Goal: Task Accomplishment & Management: Complete application form

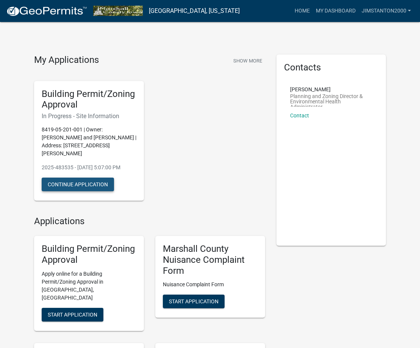
click at [86, 178] on button "Continue Application" at bounding box center [78, 185] width 72 height 14
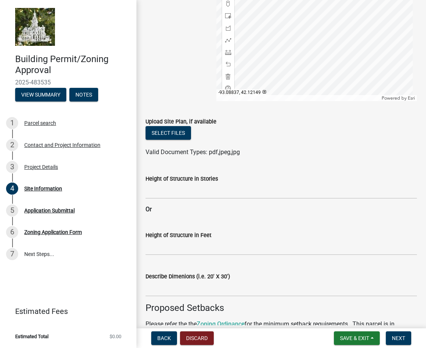
scroll to position [189, 0]
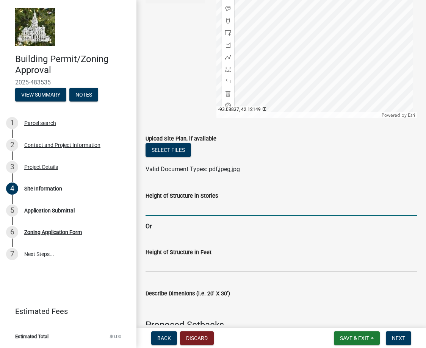
click at [184, 214] on input "Height of Structure in Stories" at bounding box center [280, 208] width 271 height 16
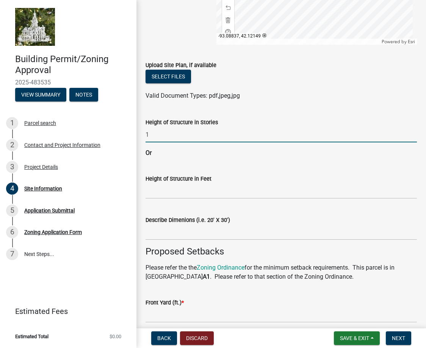
scroll to position [303, 0]
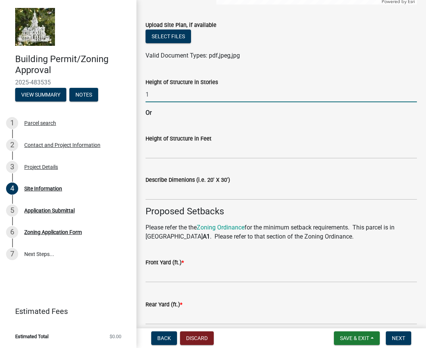
type input "1"
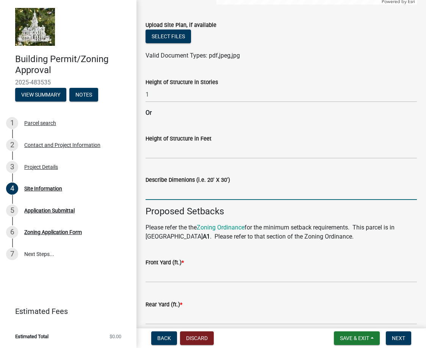
click at [181, 191] on input "Describe Dimenions (i.e. 20' X 30')" at bounding box center [280, 192] width 271 height 16
type input "63x 68"
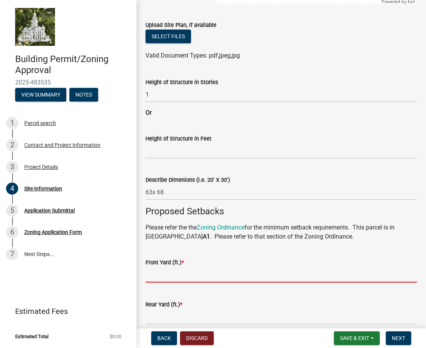
click at [166, 278] on input "text" at bounding box center [280, 275] width 271 height 16
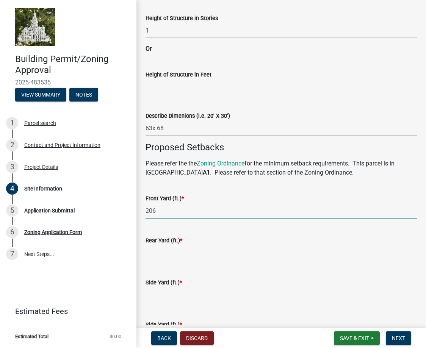
scroll to position [379, 0]
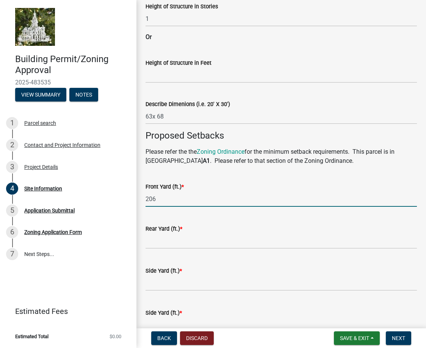
type input "206"
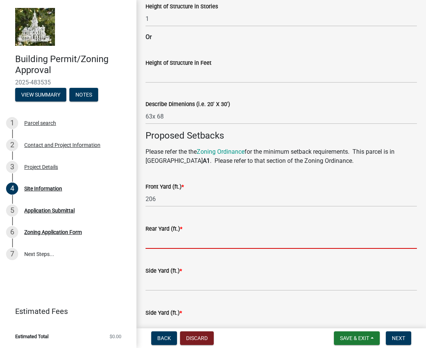
click at [162, 242] on input "text" at bounding box center [280, 241] width 271 height 16
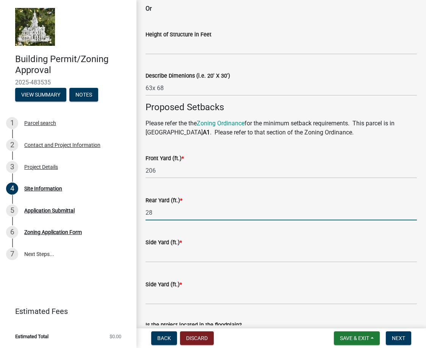
scroll to position [455, 0]
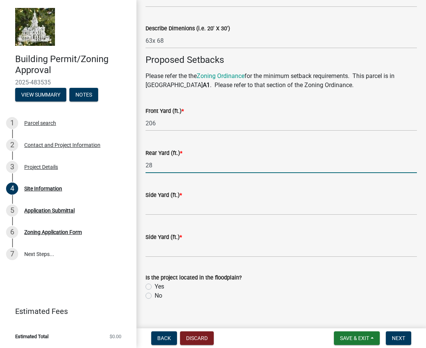
type input "28"
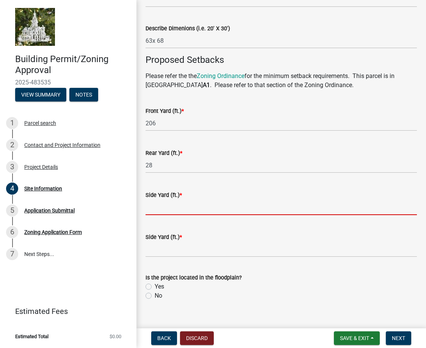
click at [158, 209] on input "text" at bounding box center [280, 208] width 271 height 16
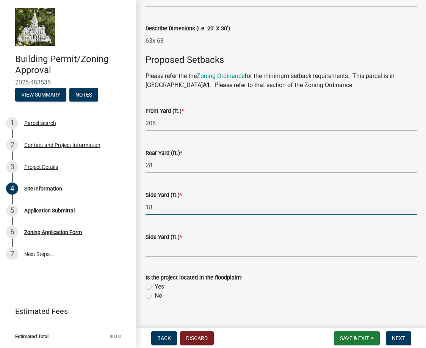
type input "18"
click at [161, 254] on input "text" at bounding box center [280, 250] width 271 height 16
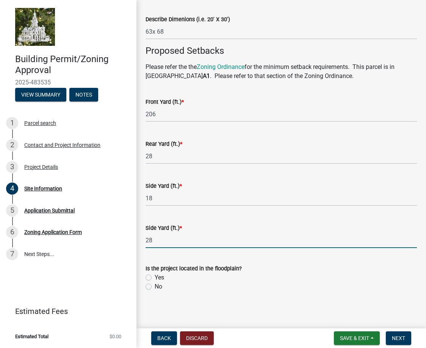
scroll to position [466, 0]
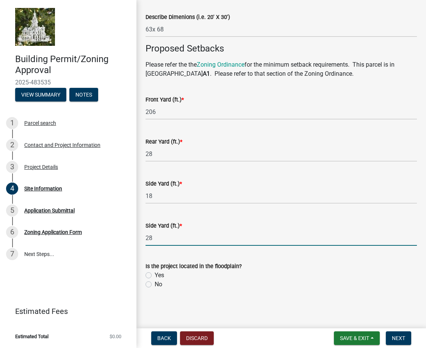
type input "28"
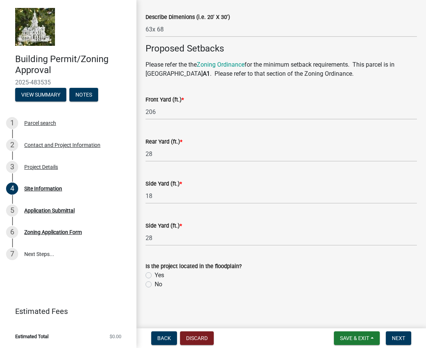
click at [152, 283] on div "No" at bounding box center [280, 284] width 271 height 9
click at [155, 284] on label "No" at bounding box center [159, 284] width 8 height 9
click at [155, 284] on input "No" at bounding box center [157, 282] width 5 height 5
radio input "true"
click at [400, 339] on span "Next" at bounding box center [398, 338] width 13 height 6
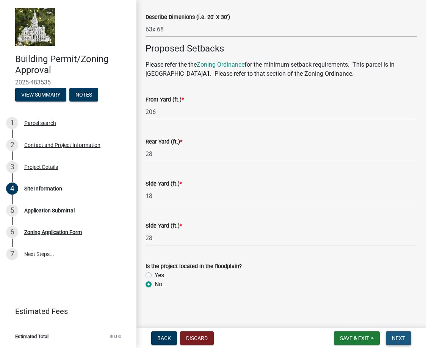
scroll to position [0, 0]
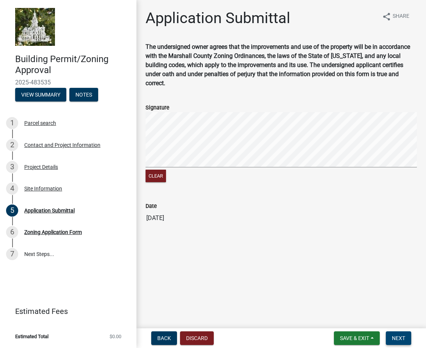
click at [404, 336] on span "Next" at bounding box center [398, 338] width 13 height 6
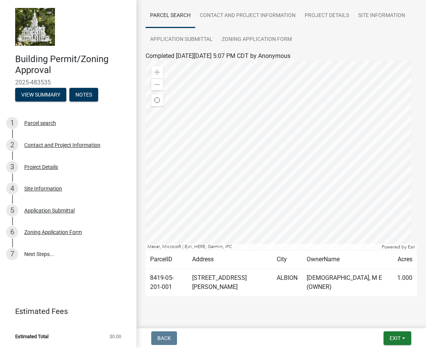
scroll to position [69, 0]
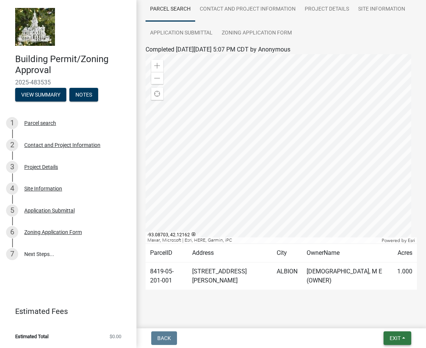
click at [399, 338] on span "Exit" at bounding box center [394, 338] width 11 height 6
click at [372, 320] on button "Save & Exit" at bounding box center [380, 319] width 61 height 18
